Goal: Transaction & Acquisition: Download file/media

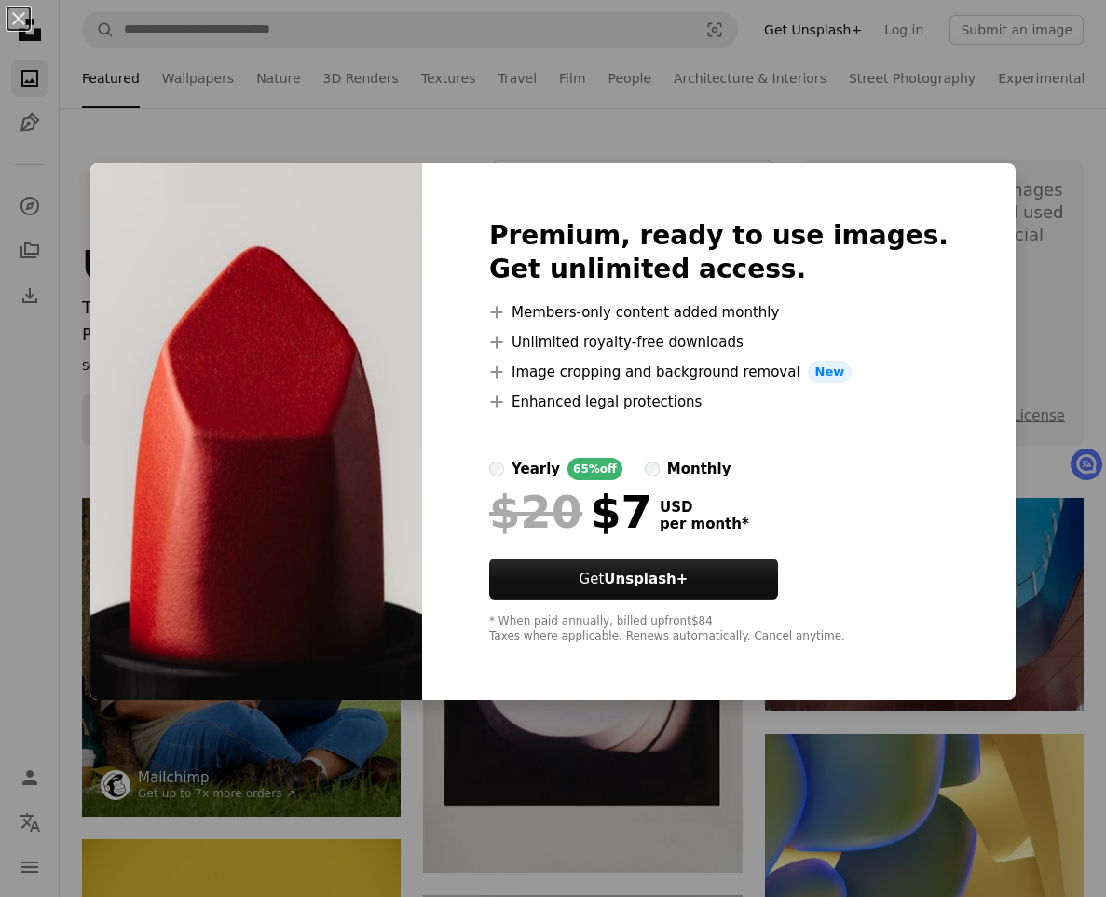
scroll to position [559, 0]
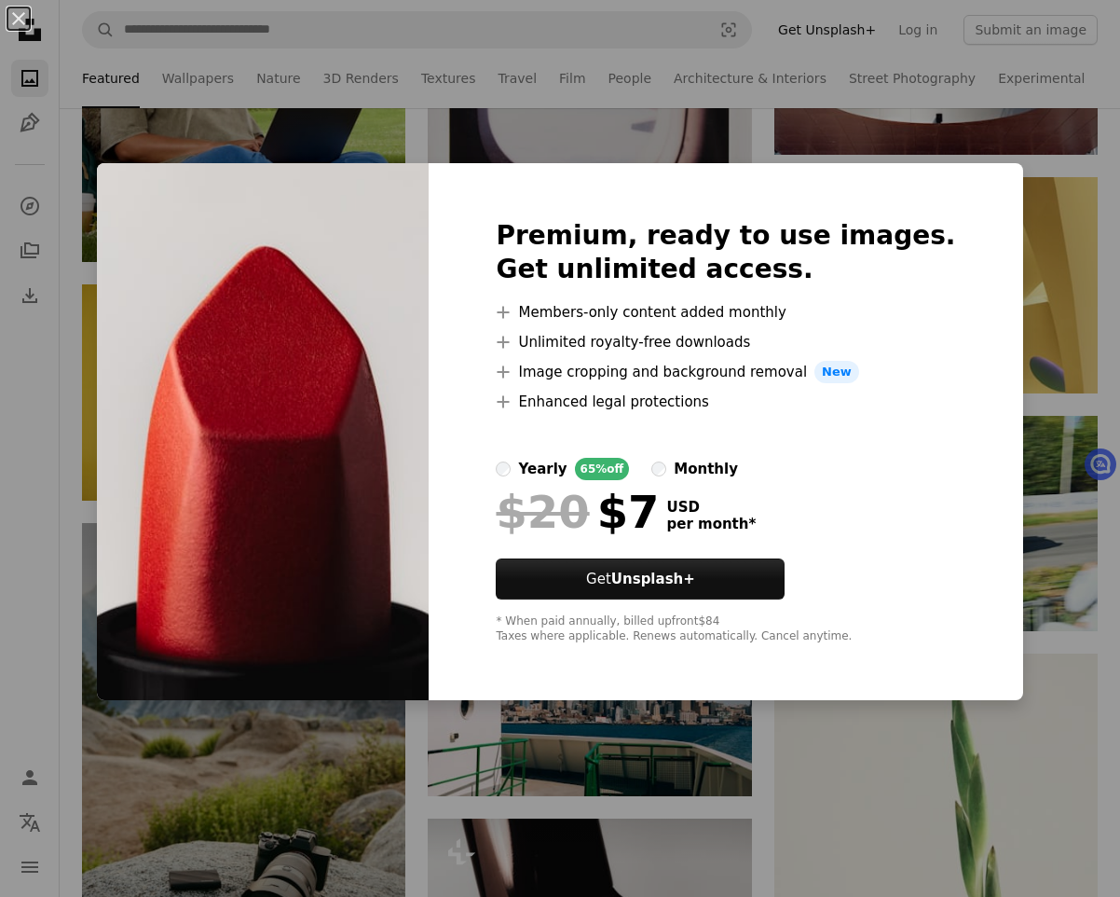
click at [1007, 463] on div "An X shape Premium, ready to use images. Get unlimited access. A plus sign Memb…" at bounding box center [560, 448] width 1120 height 897
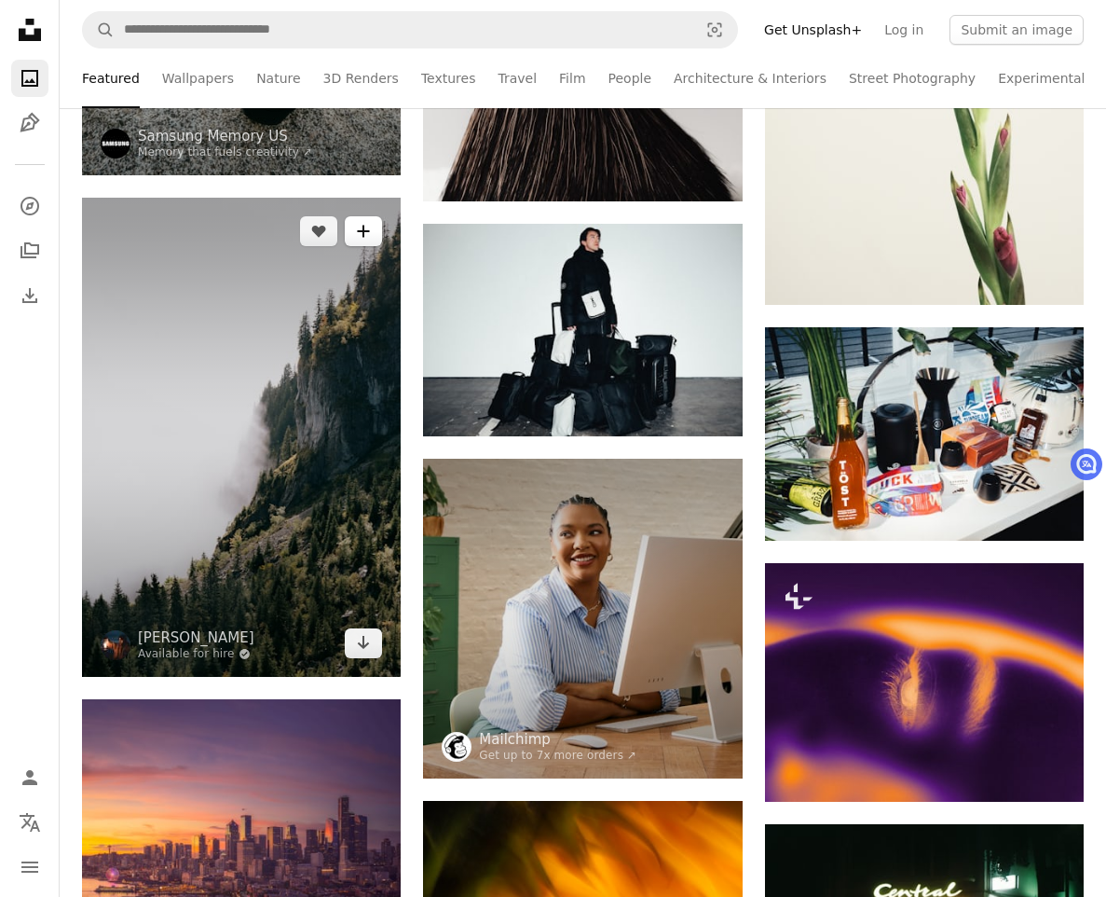
scroll to position [1119, 0]
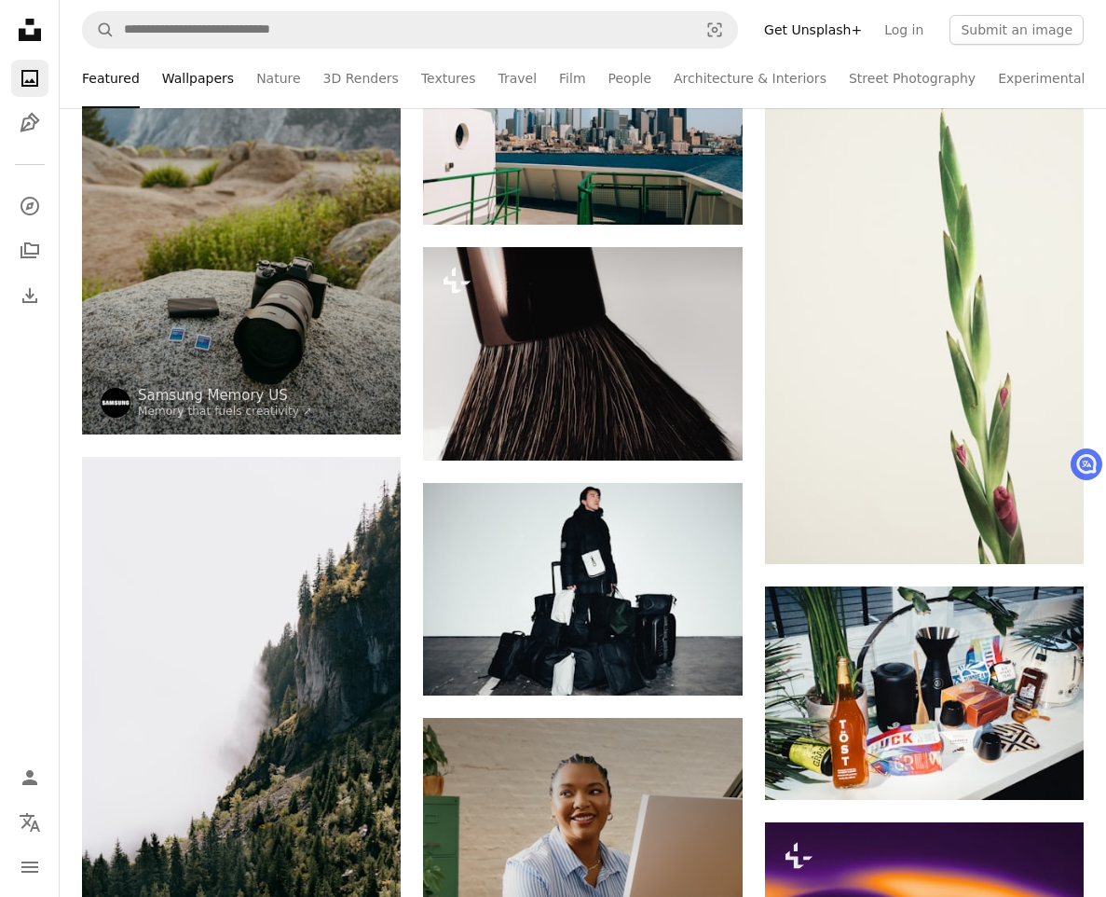
click at [212, 86] on link "Wallpapers" at bounding box center [198, 78] width 72 height 60
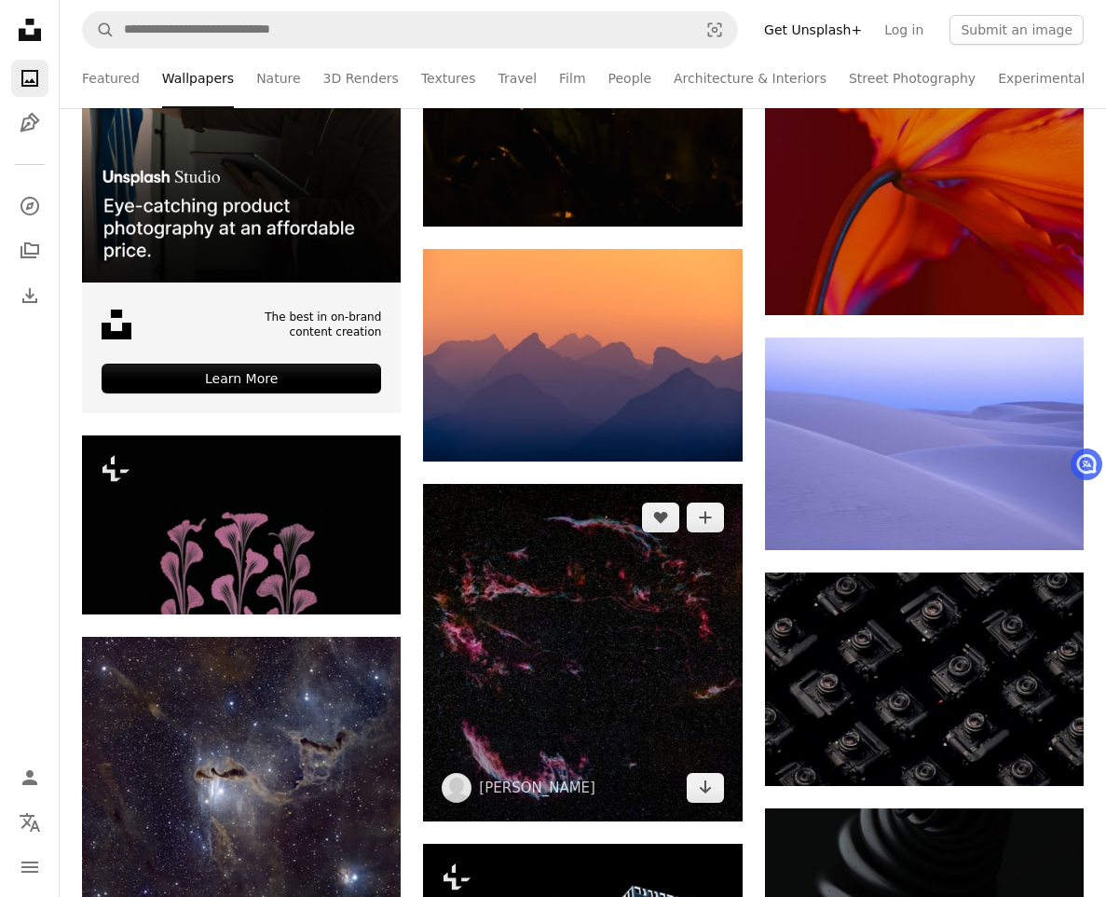
scroll to position [3449, 0]
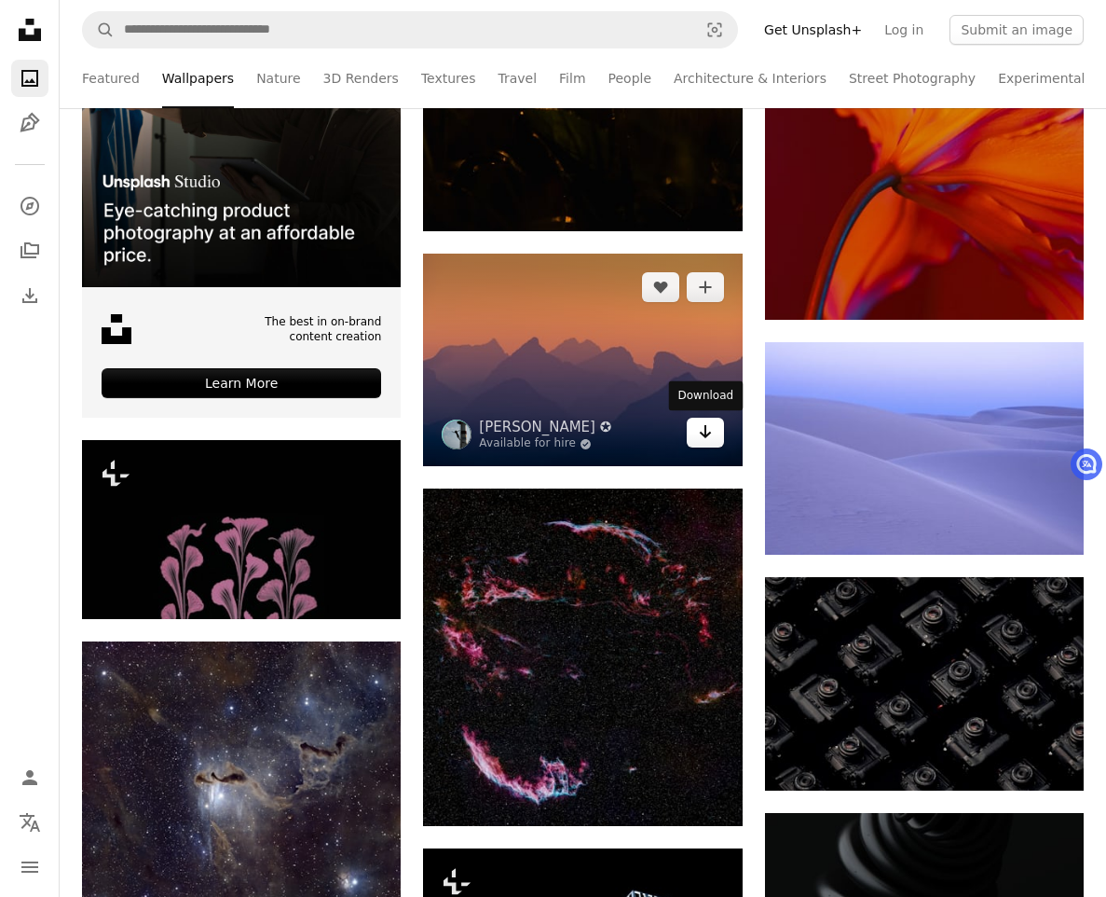
click at [694, 427] on link "Arrow pointing down" at bounding box center [705, 433] width 37 height 30
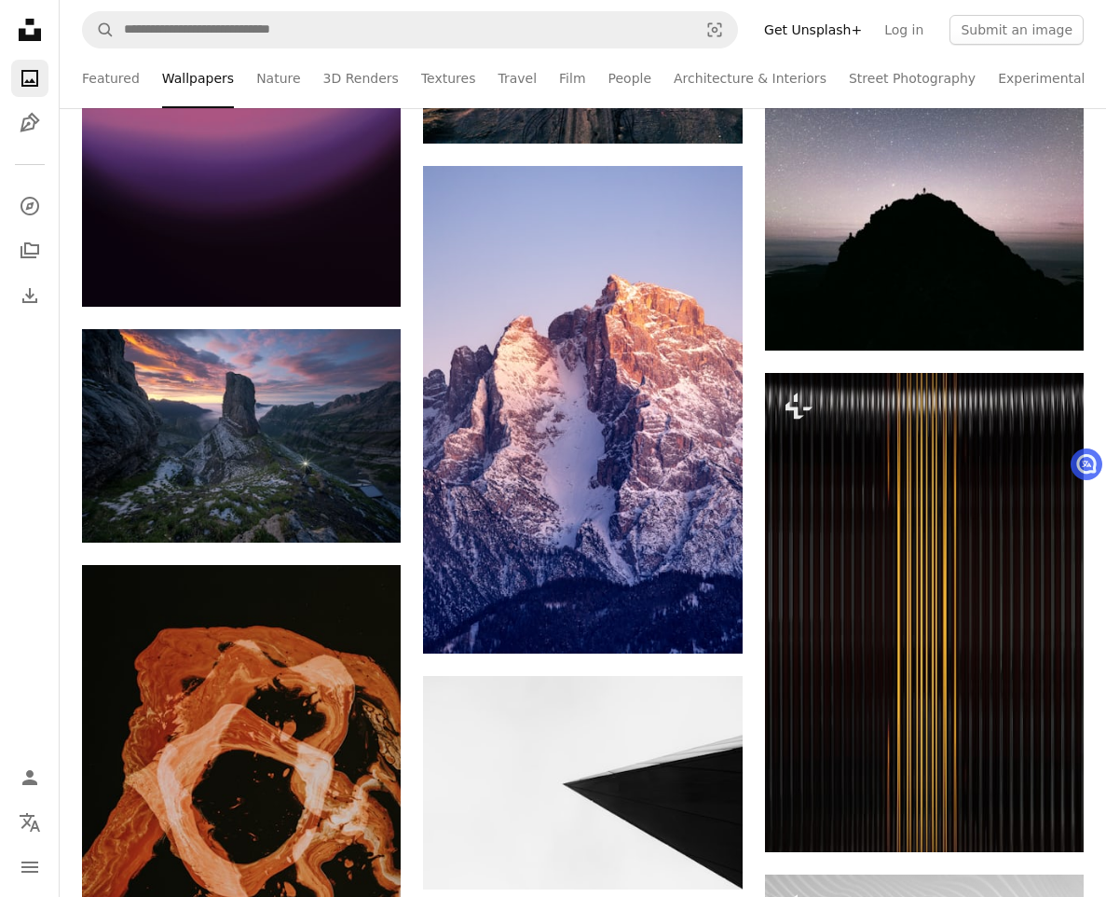
scroll to position [22930, 0]
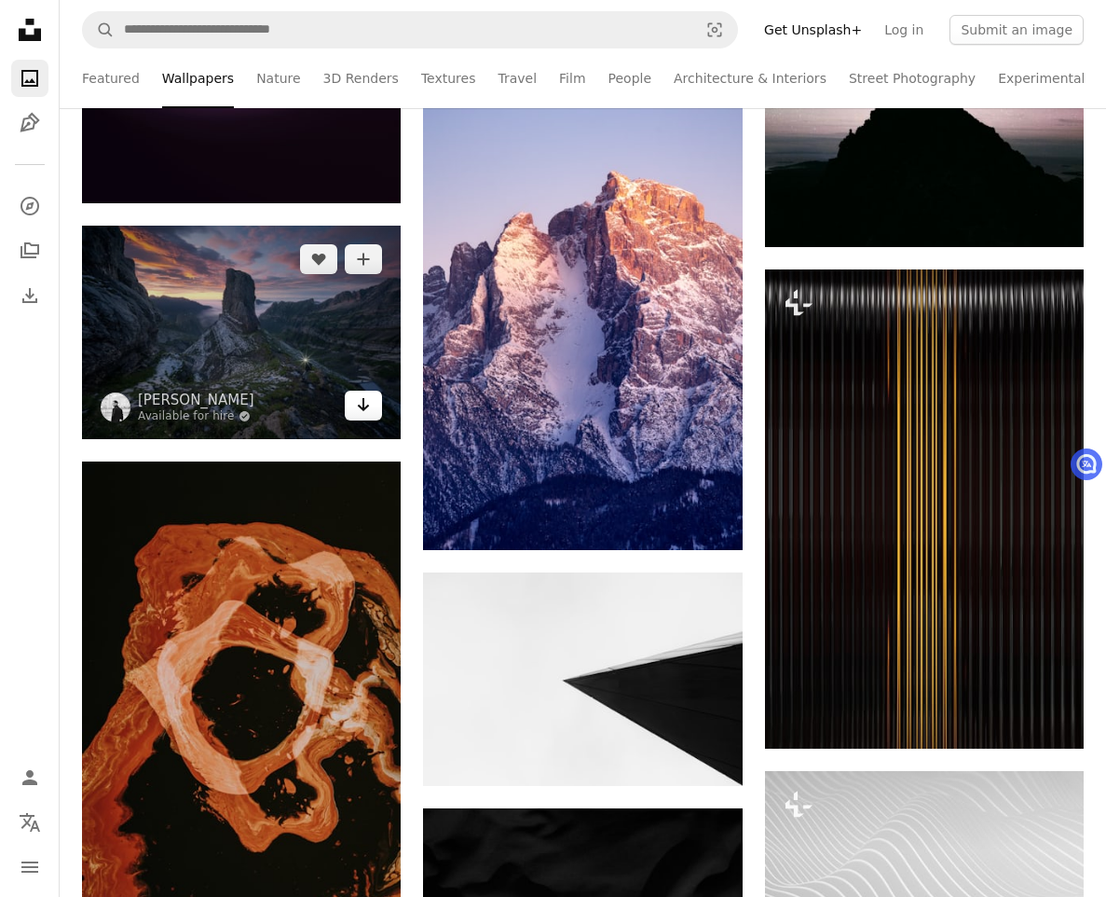
click at [372, 411] on link "Arrow pointing down" at bounding box center [363, 406] width 37 height 30
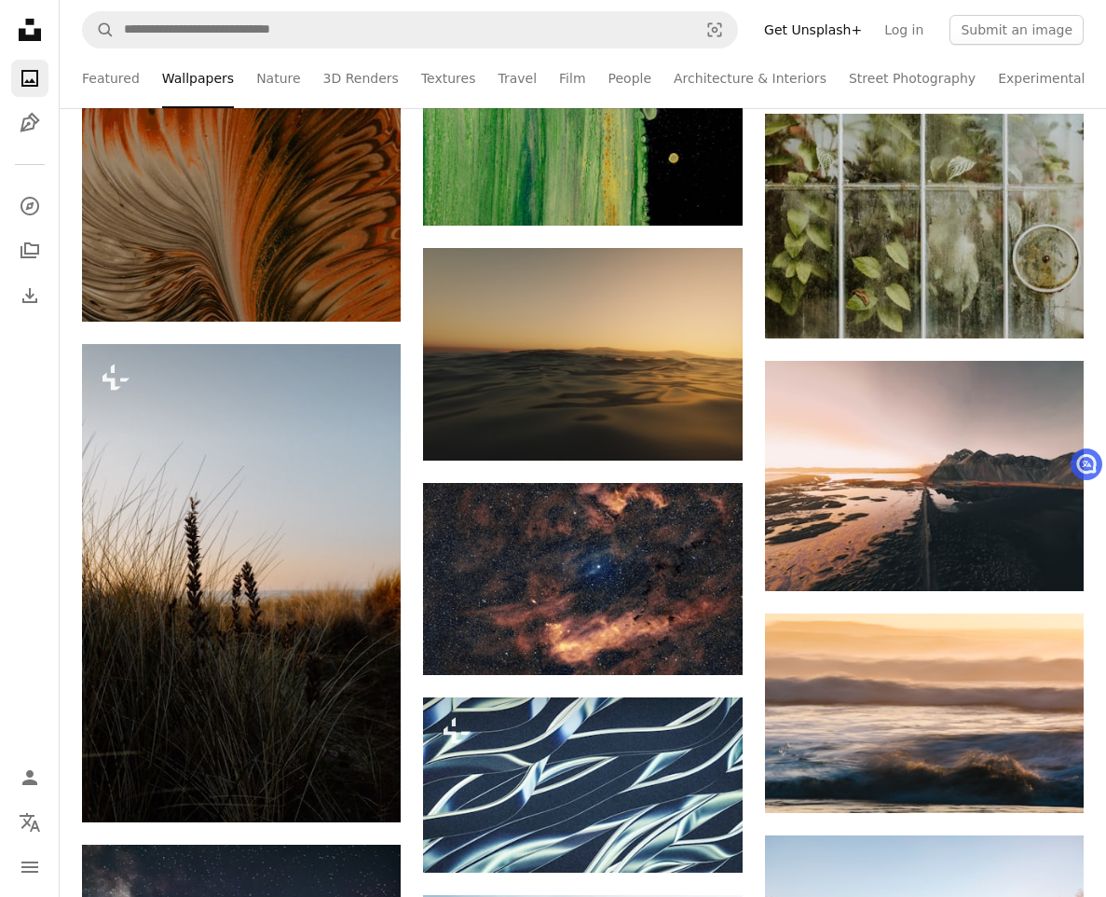
scroll to position [27591, 0]
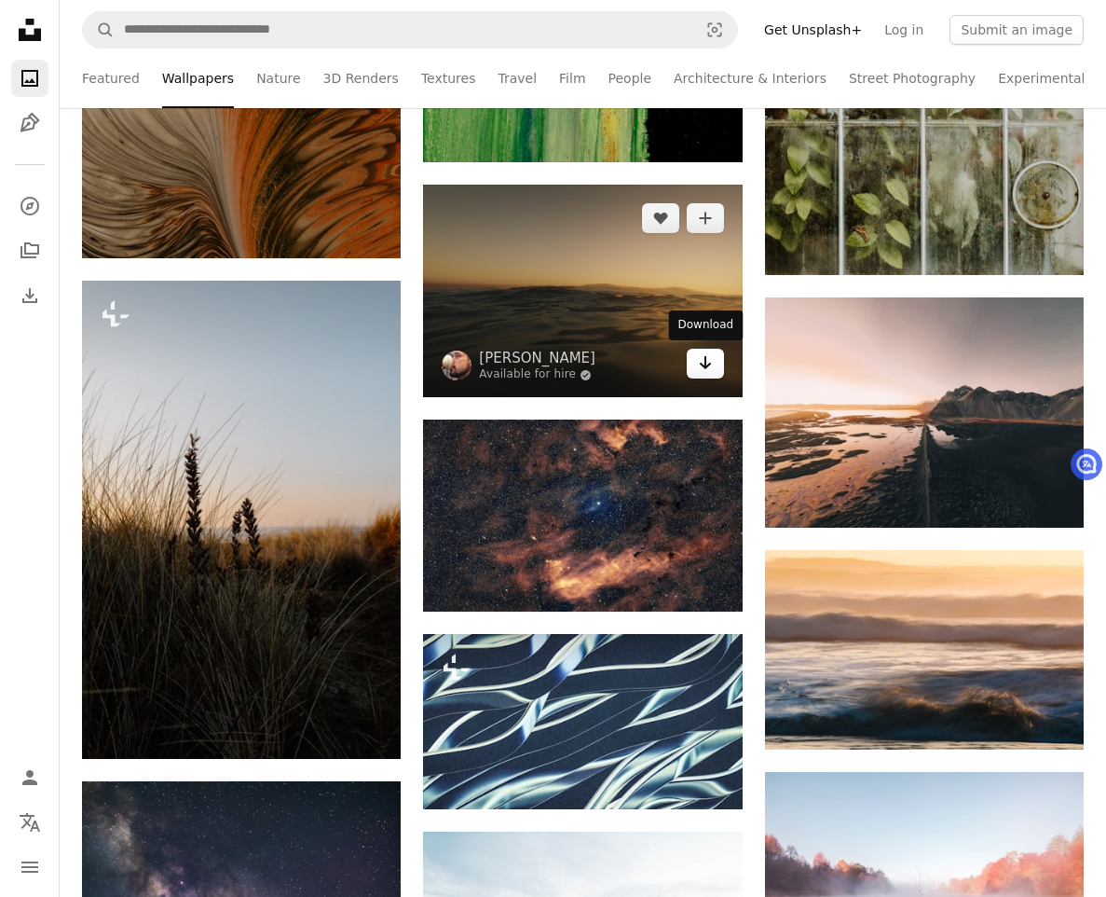
click at [698, 364] on icon "Arrow pointing down" at bounding box center [705, 362] width 15 height 22
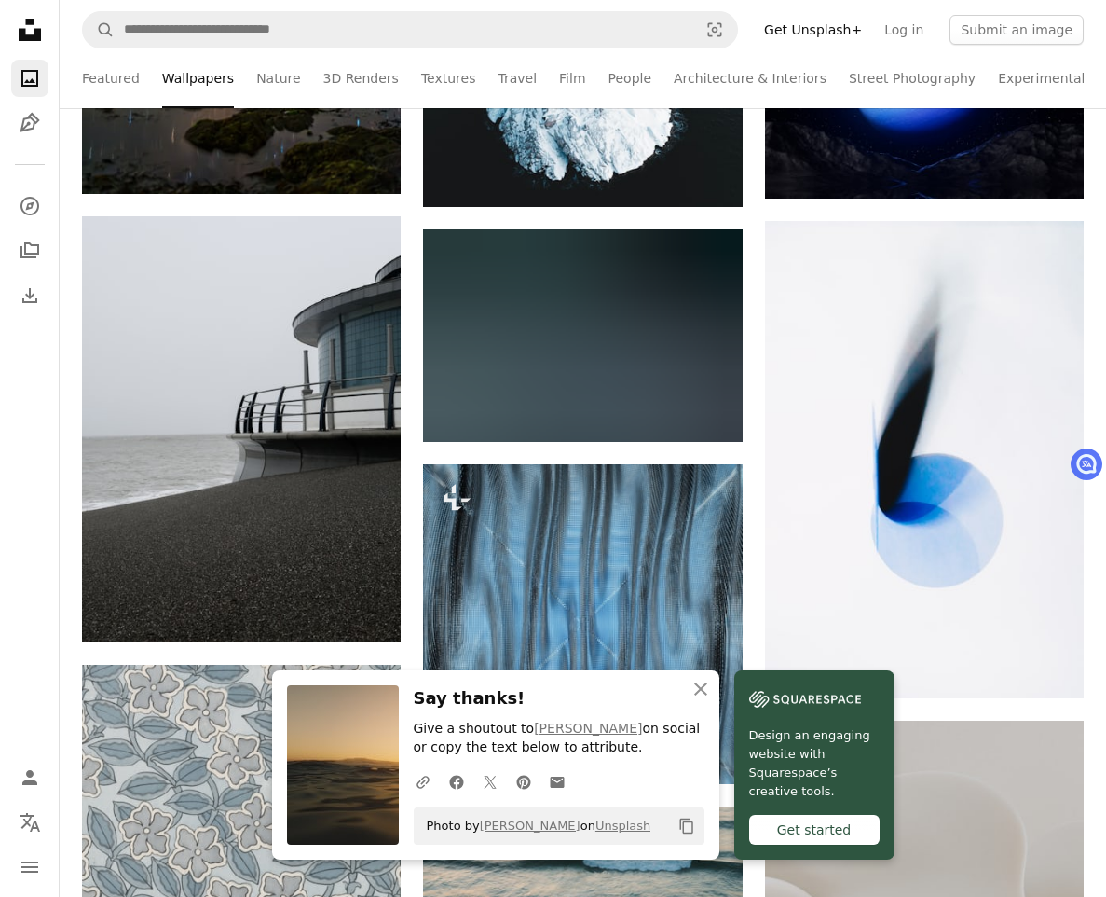
scroll to position [28710, 0]
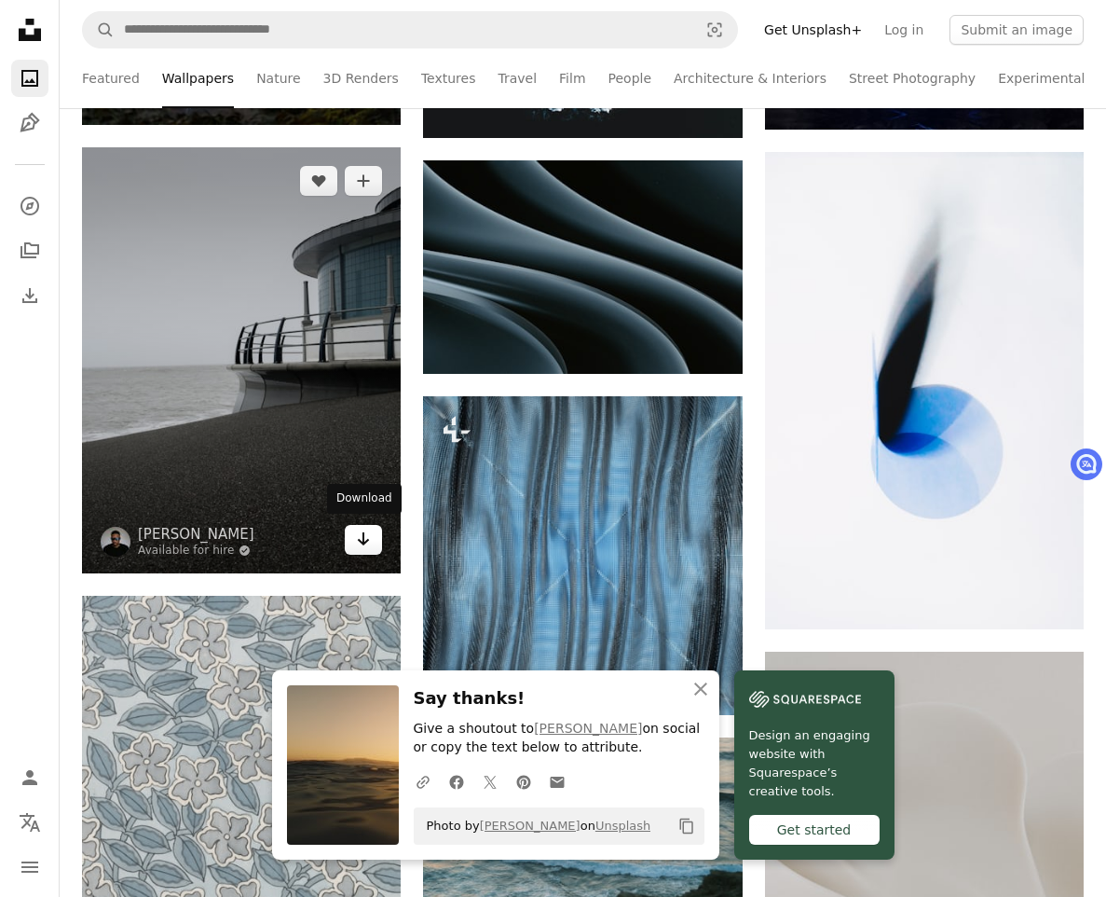
click at [364, 528] on icon "Arrow pointing down" at bounding box center [363, 539] width 15 height 22
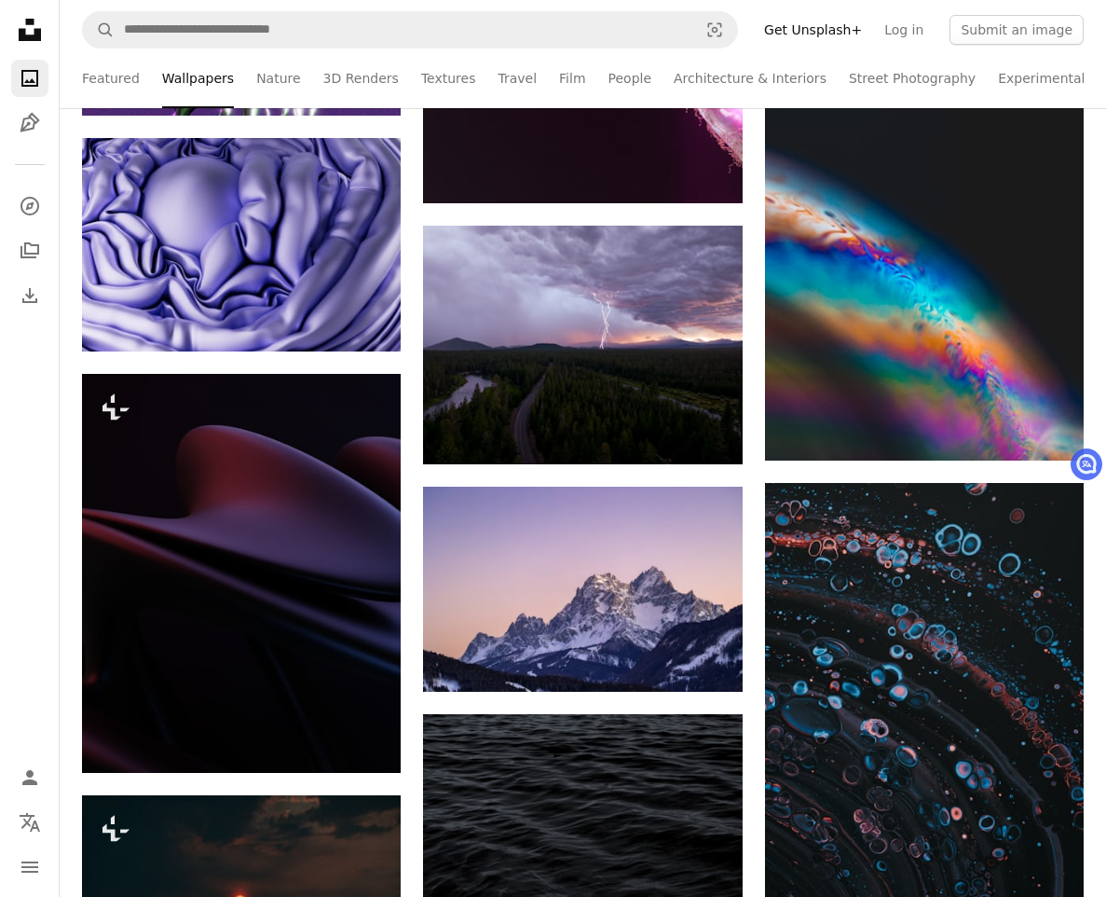
scroll to position [32997, 0]
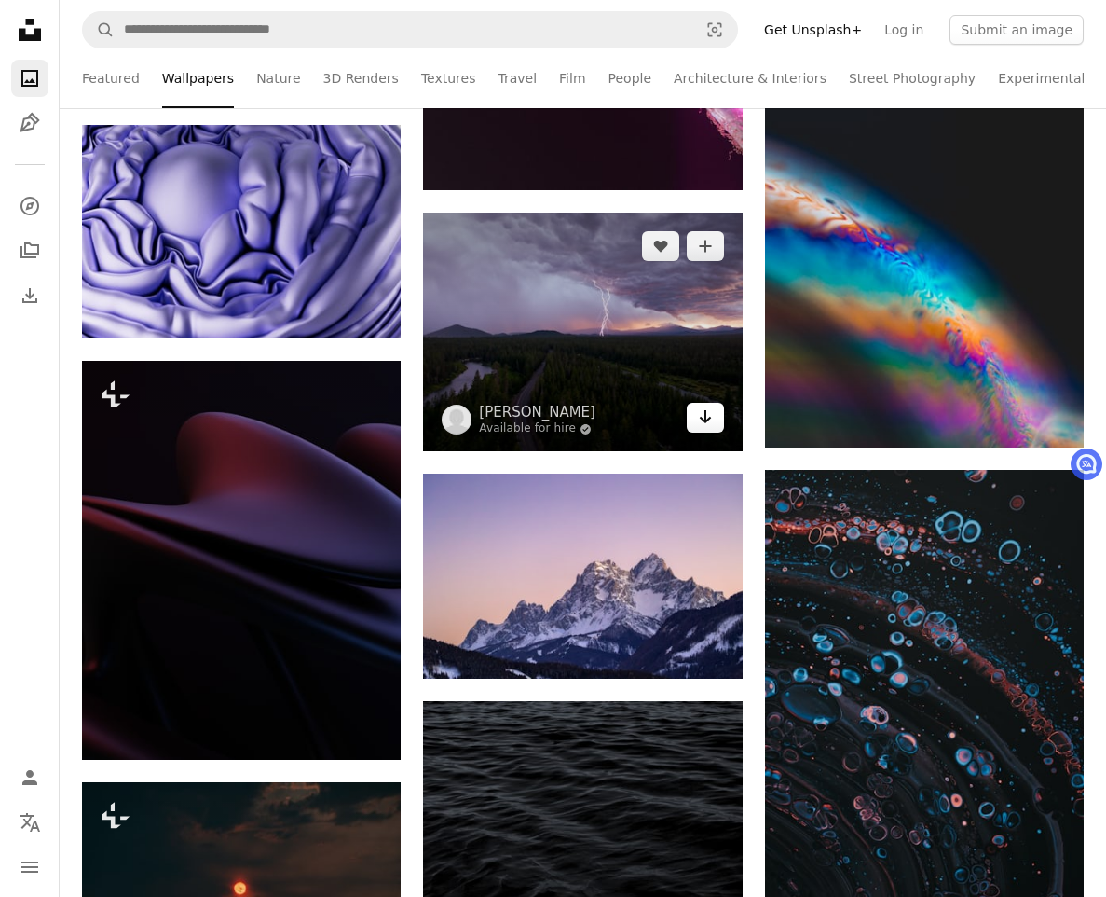
click at [719, 423] on link "Arrow pointing down" at bounding box center [705, 418] width 37 height 30
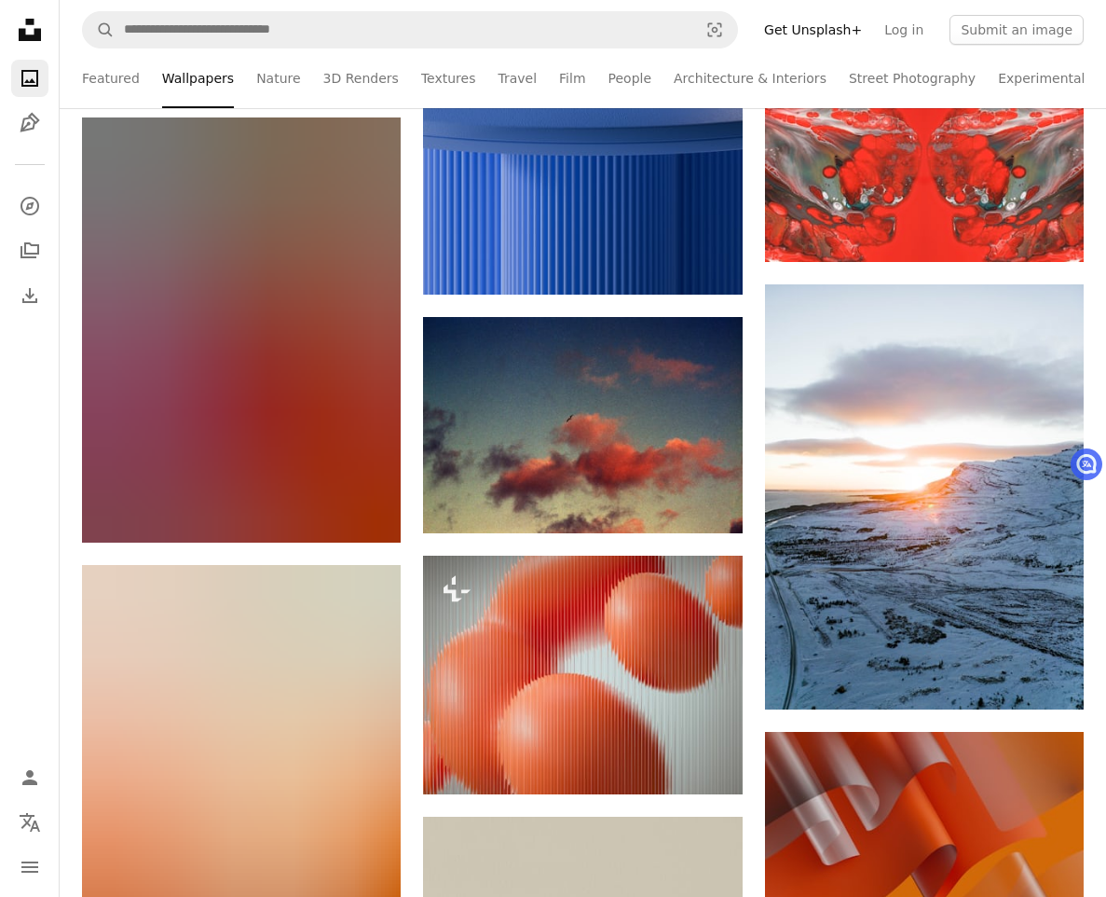
scroll to position [43531, 0]
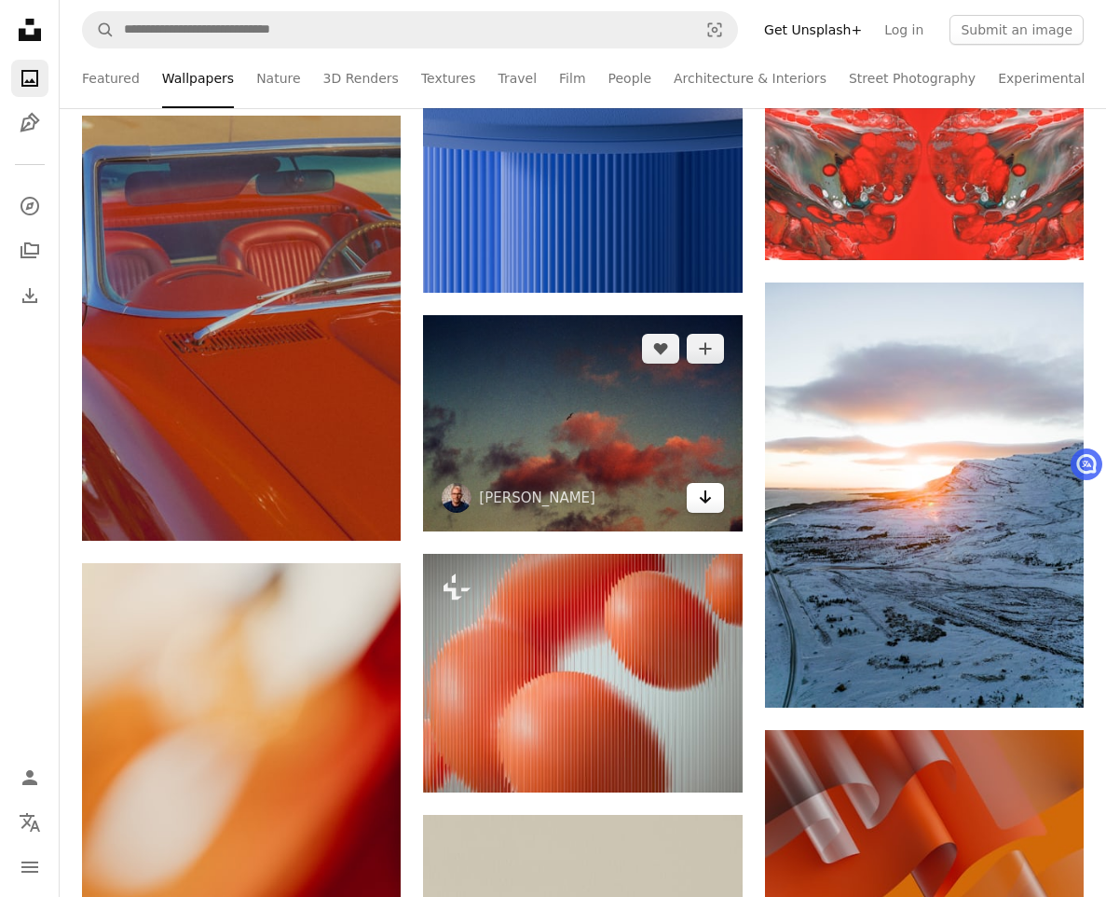
click at [705, 496] on icon "Download" at bounding box center [705, 496] width 12 height 13
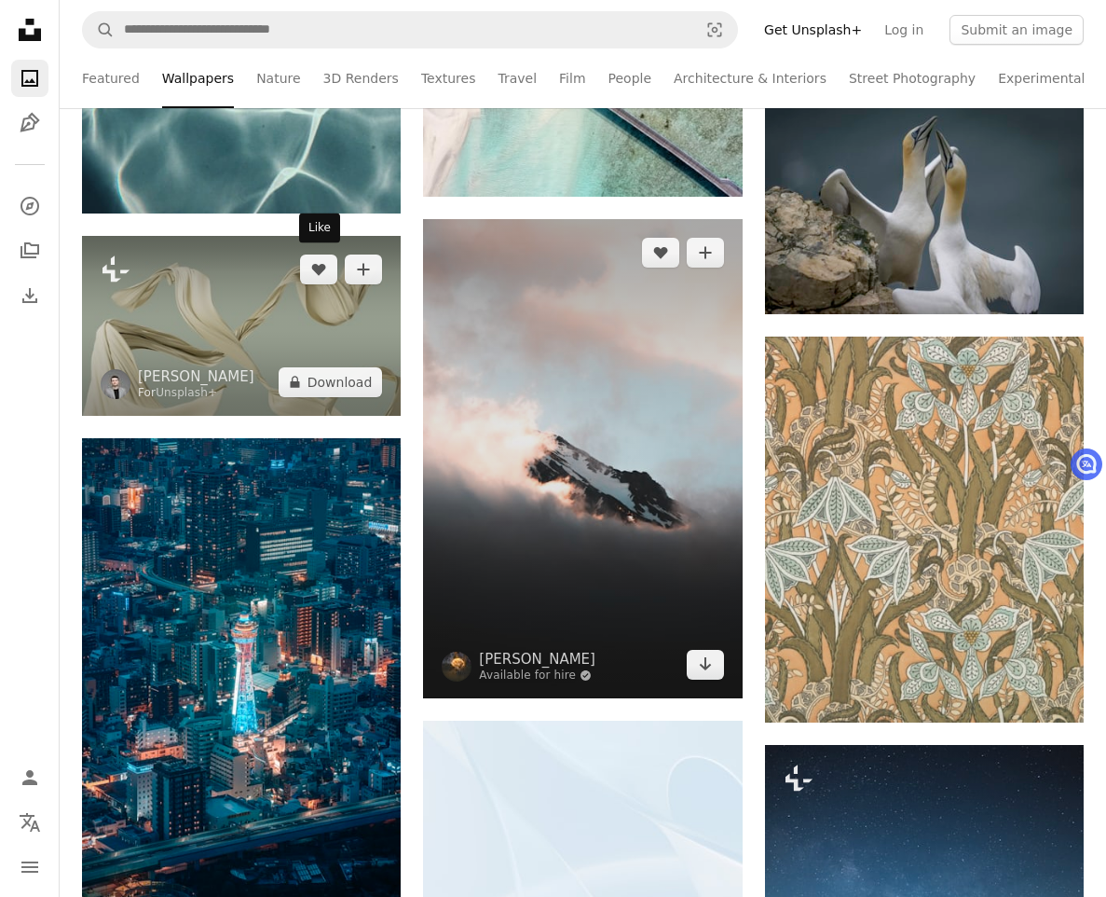
scroll to position [45954, 0]
